Goal: Information Seeking & Learning: Learn about a topic

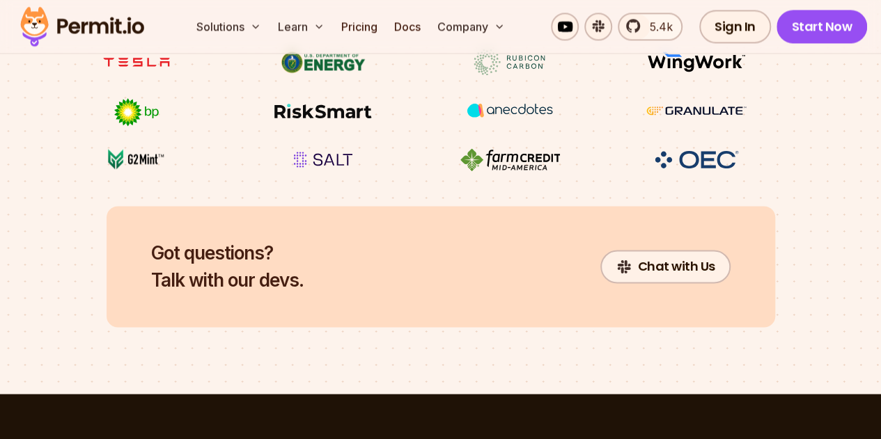
scroll to position [6304, 0]
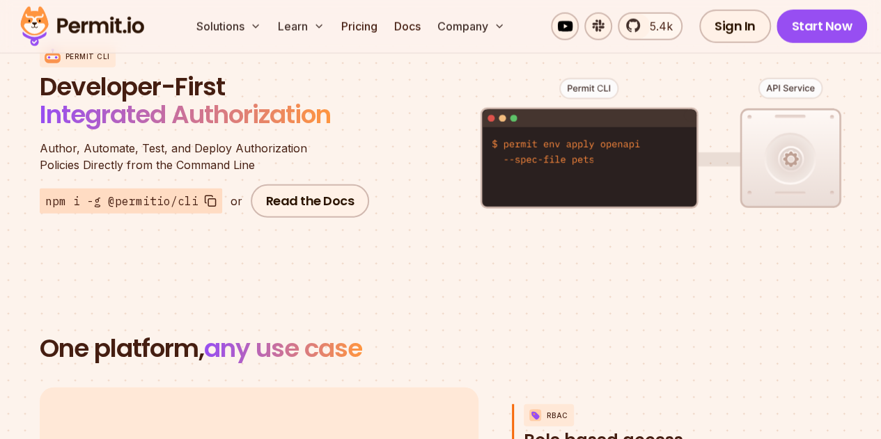
scroll to position [1532, 0]
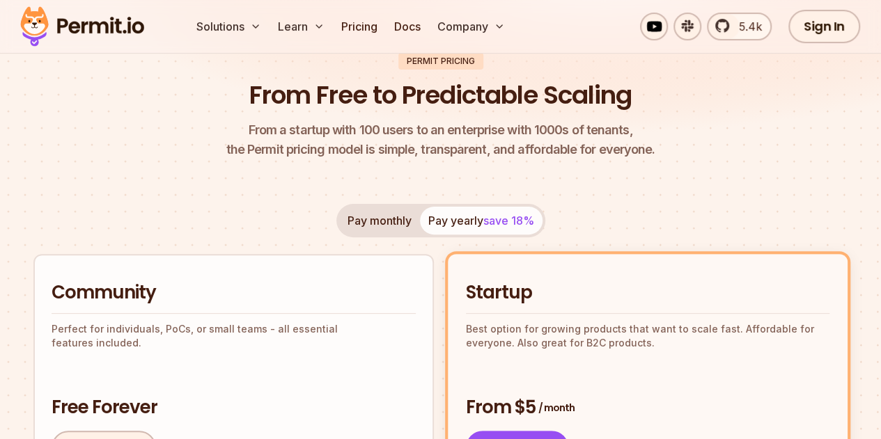
scroll to position [139, 0]
